Goal: Find specific page/section: Find specific page/section

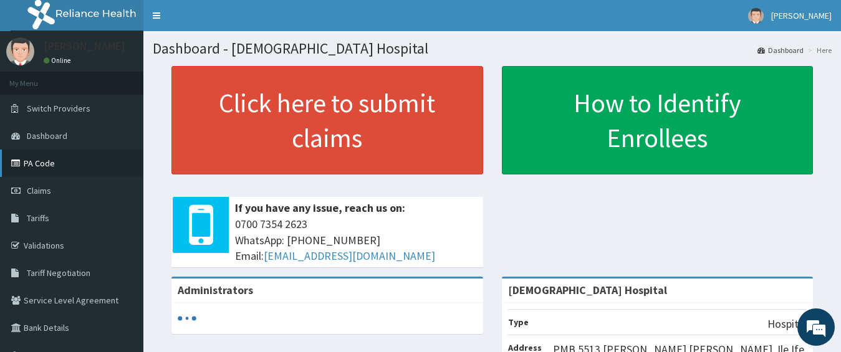
click at [64, 172] on link "PA Code" at bounding box center [71, 163] width 143 height 27
